Goal: Navigation & Orientation: Find specific page/section

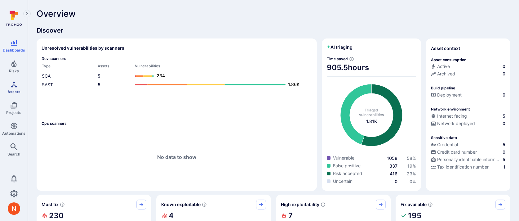
click at [14, 90] on span "Assets" at bounding box center [13, 91] width 13 height 5
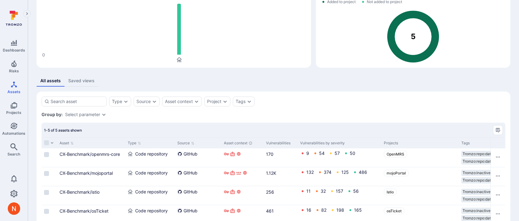
scroll to position [79, 0]
